Goal: Find specific page/section: Find specific page/section

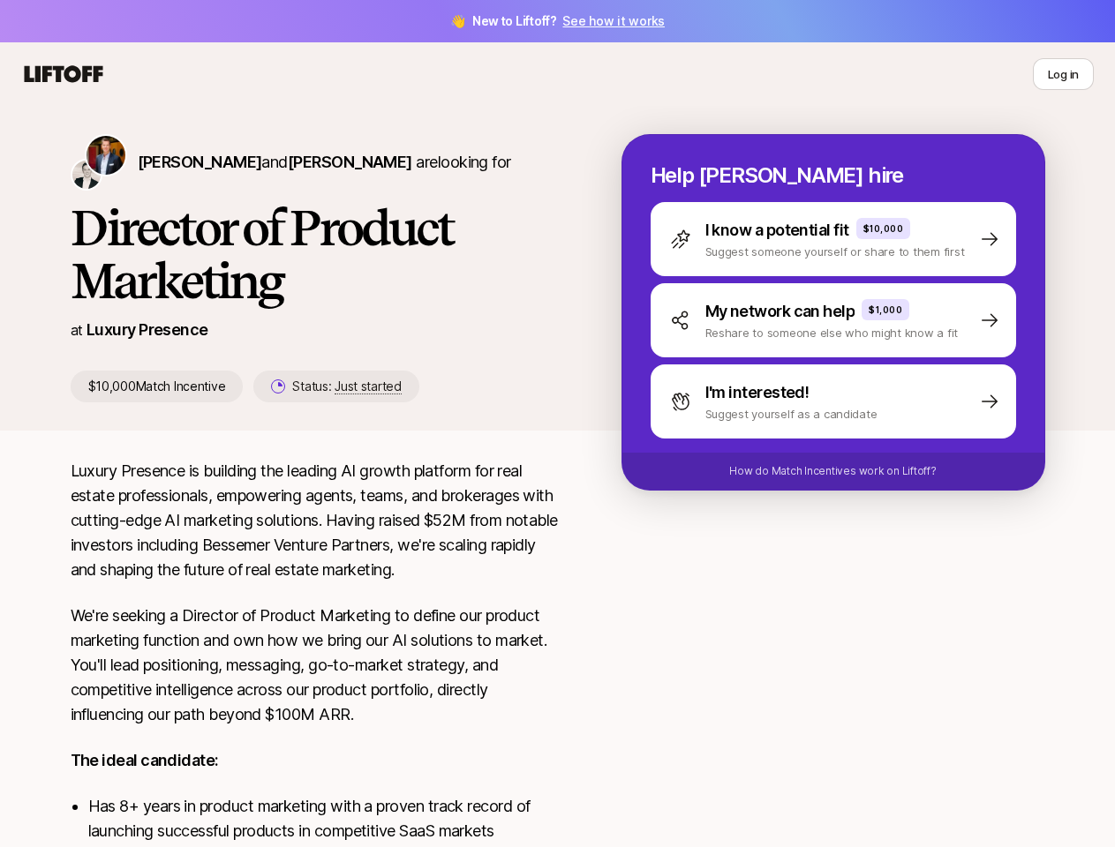
click at [557, 424] on div "[PERSON_NAME] and [PERSON_NAME] are looking for Director of Product Marketing a…" at bounding box center [557, 282] width 1059 height 297
click at [64, 74] on icon at bounding box center [63, 74] width 85 height 25
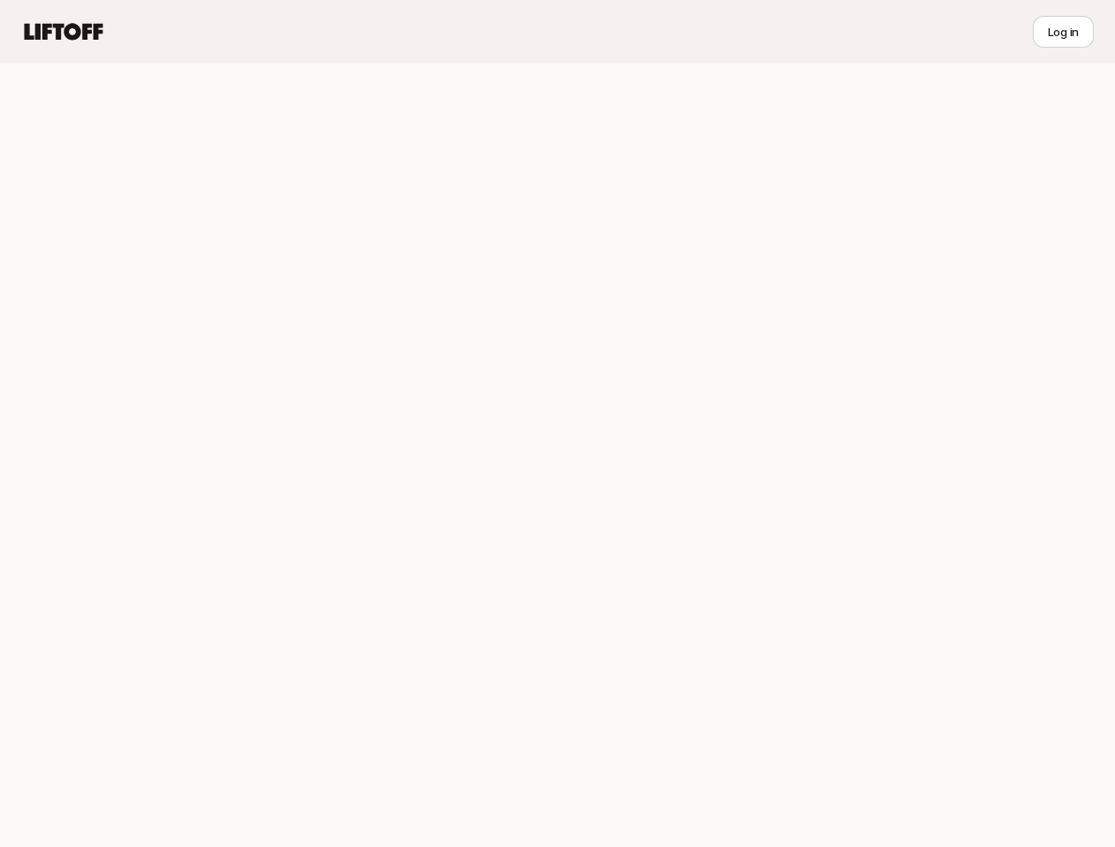
click at [1062, 74] on div at bounding box center [557, 456] width 1115 height 784
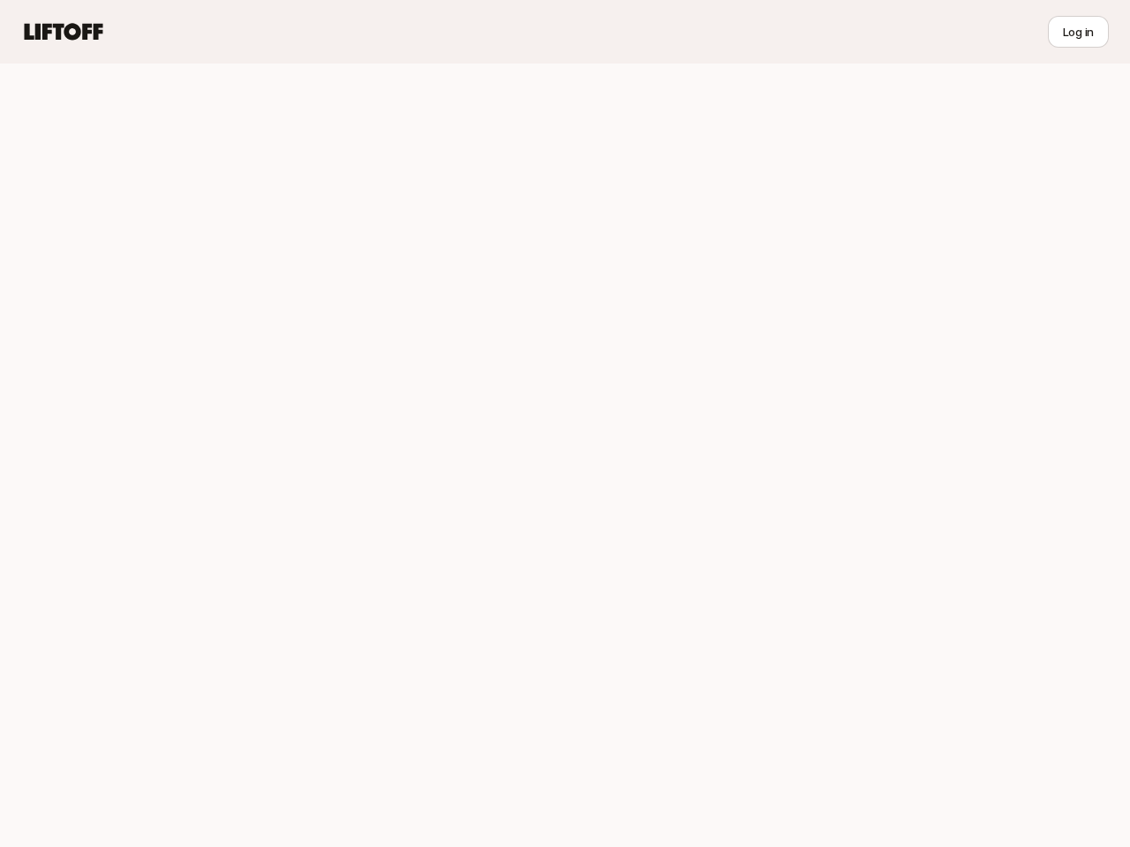
click at [177, 161] on div at bounding box center [565, 456] width 1130 height 784
click at [309, 161] on div at bounding box center [565, 456] width 1130 height 784
click at [318, 387] on div at bounding box center [565, 456] width 1130 height 784
click at [854, 239] on div at bounding box center [565, 456] width 1130 height 784
click at [854, 320] on div at bounding box center [565, 456] width 1130 height 784
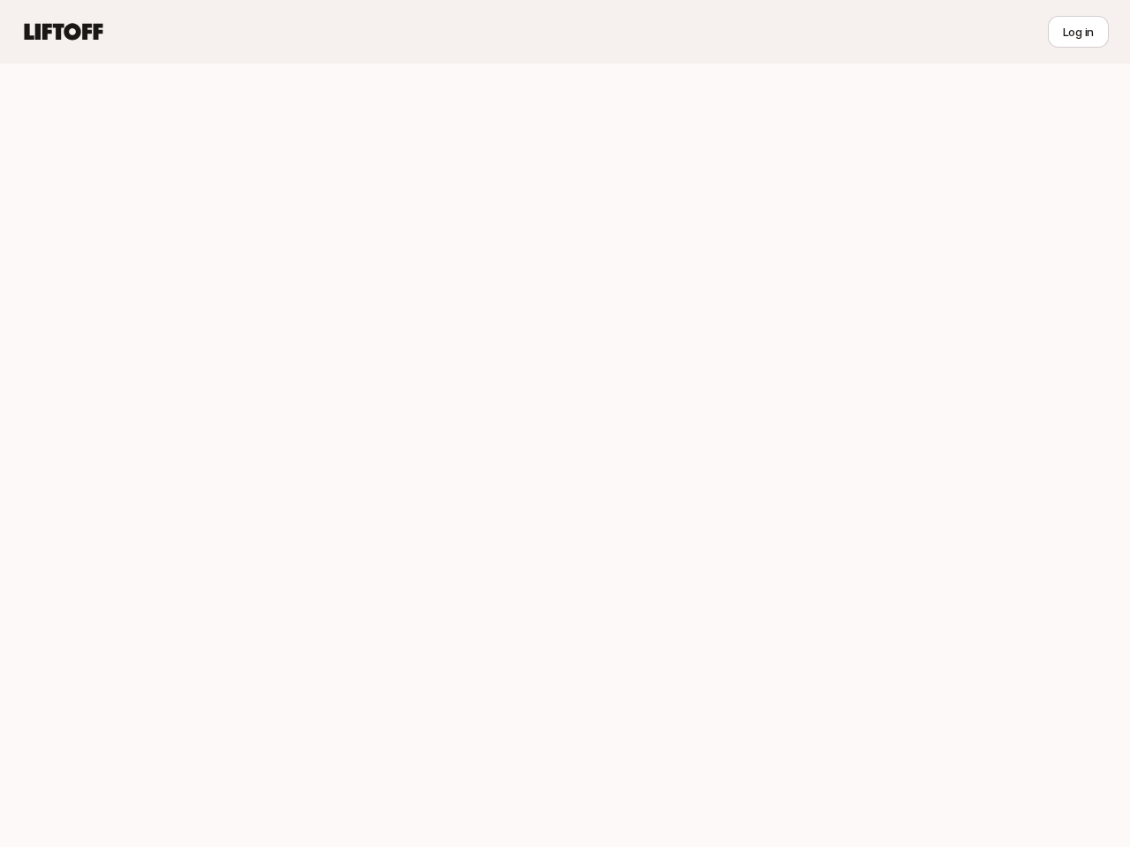
click at [854, 402] on div at bounding box center [565, 456] width 1130 height 784
click at [854, 471] on div at bounding box center [565, 456] width 1130 height 784
